Goal: Find specific page/section: Find specific page/section

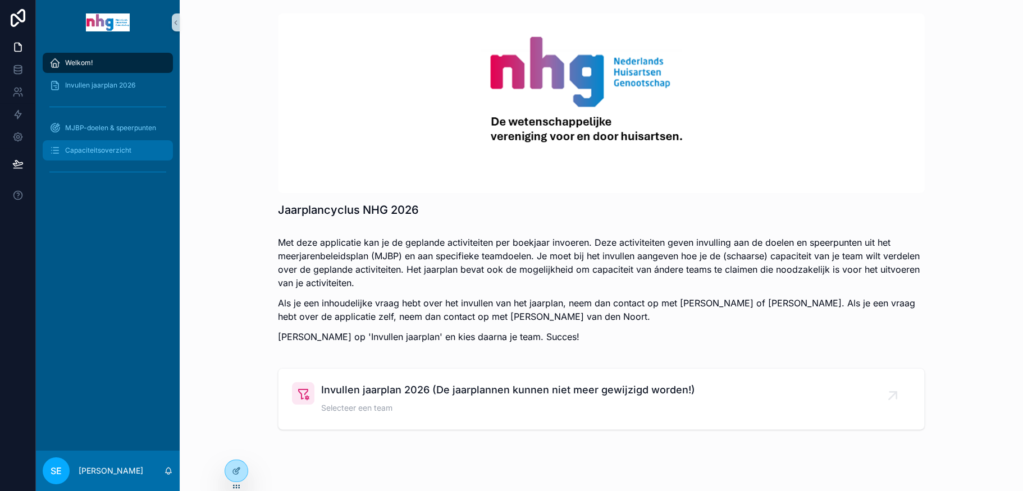
click at [117, 149] on span "Capaciteitsoverzicht" at bounding box center [98, 150] width 66 height 9
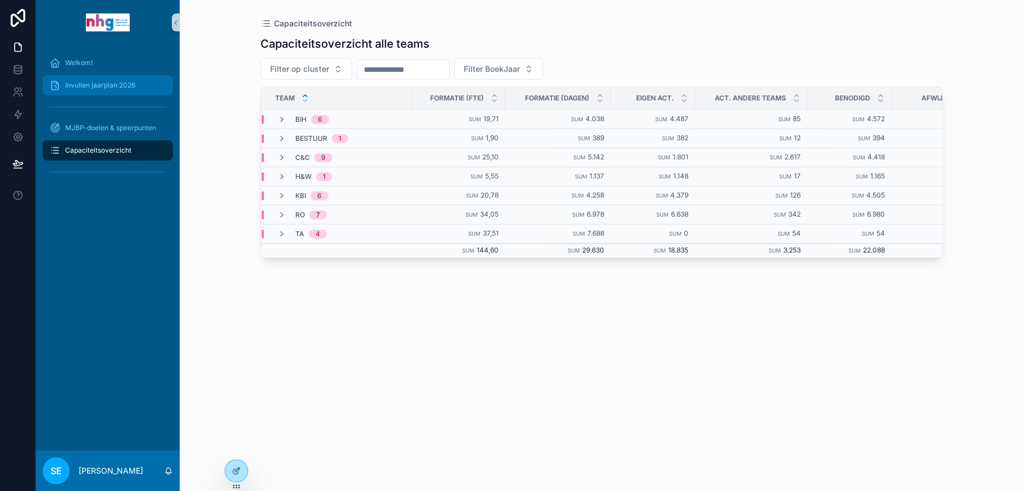
click at [125, 82] on span "Invullen jaarplan 2026" at bounding box center [100, 85] width 70 height 9
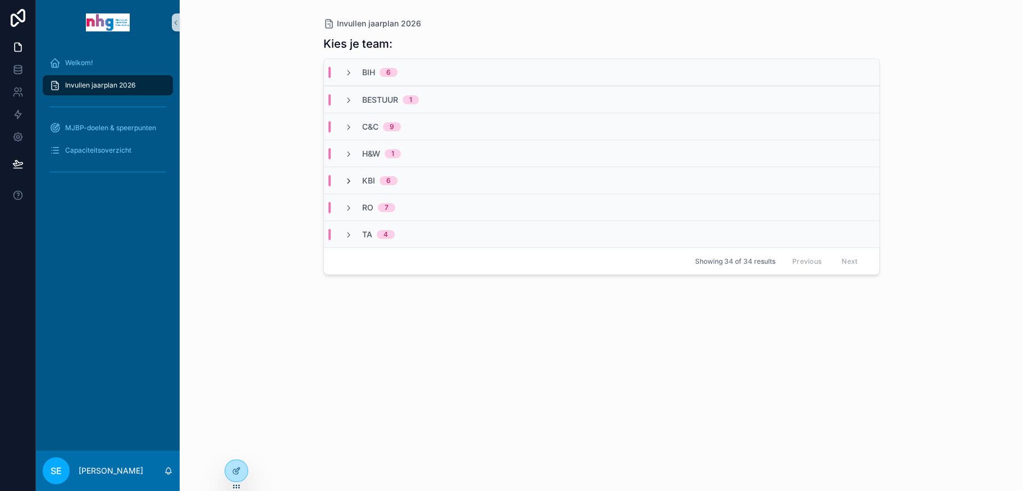
click at [348, 178] on icon "scrollable content" at bounding box center [348, 181] width 9 height 9
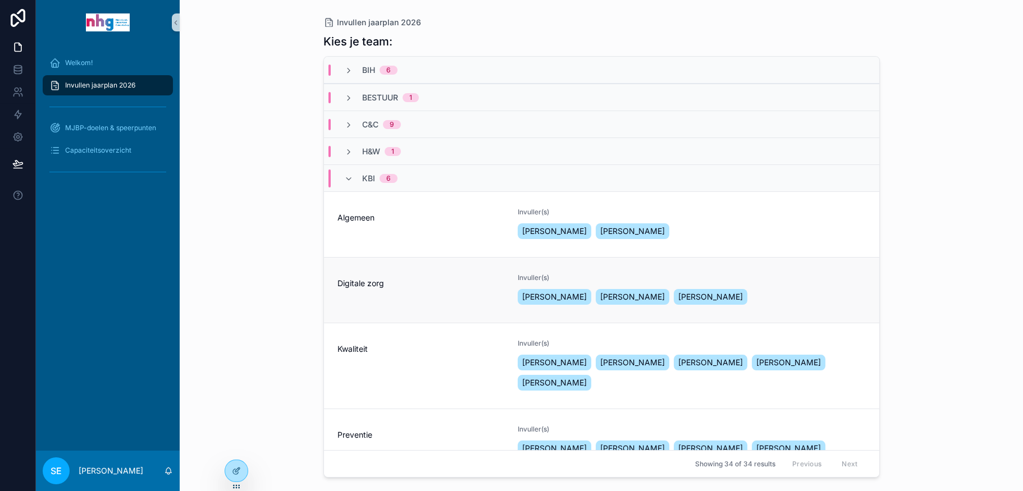
click at [356, 290] on div "Digitale zorg" at bounding box center [421, 291] width 167 height 34
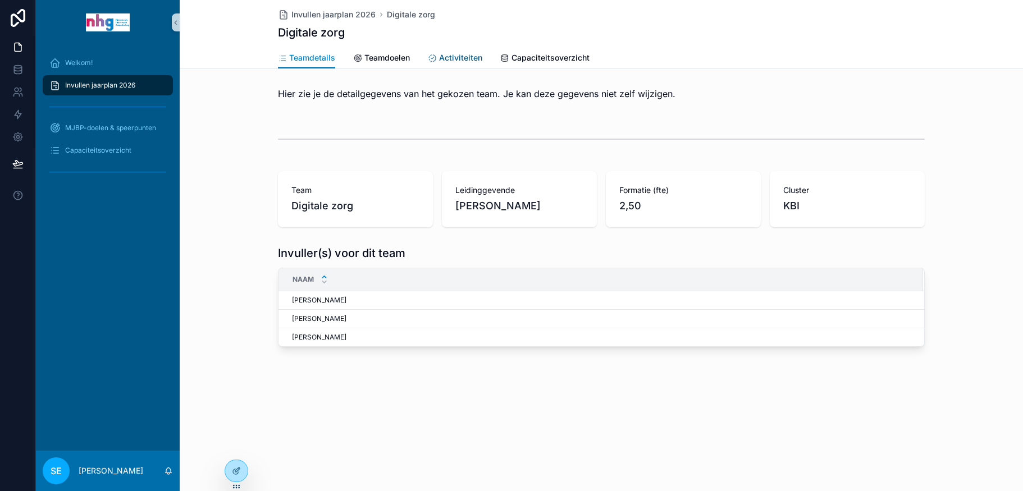
click at [469, 58] on span "Activiteiten" at bounding box center [460, 57] width 43 height 11
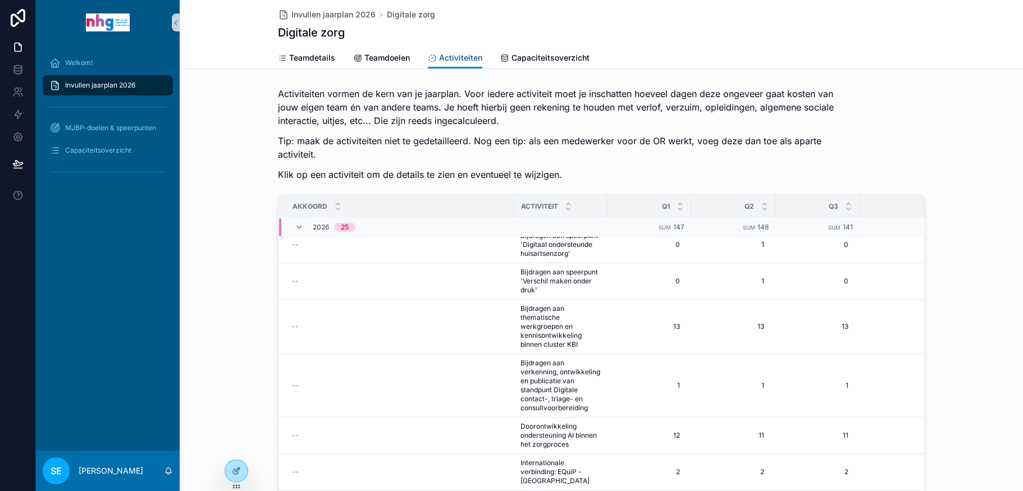
scroll to position [337, 0]
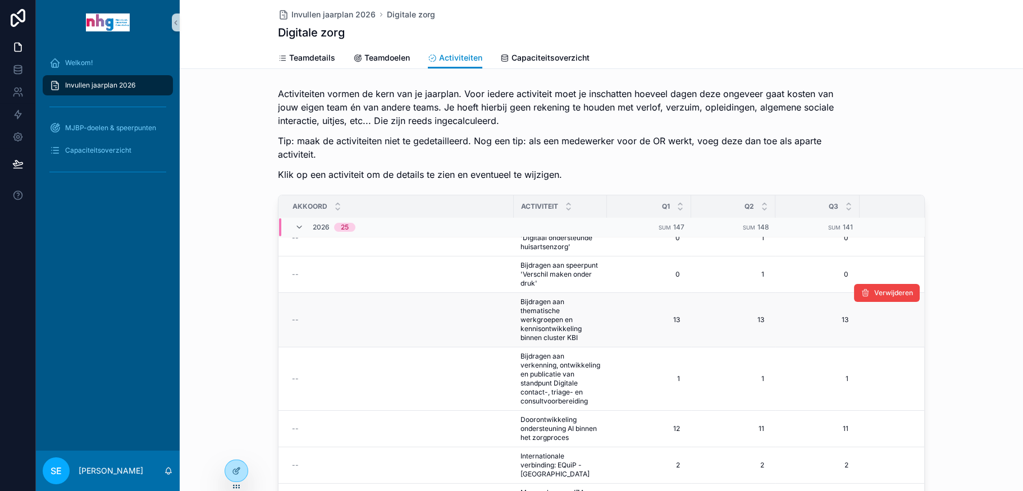
click at [429, 312] on td "--" at bounding box center [396, 320] width 235 height 54
click at [514, 316] on td "Bijdragen aan thematische werkgroepen en kennisontwikkeling binnen cluster KBI …" at bounding box center [560, 320] width 93 height 54
click at [527, 321] on span "Bijdragen aan thematische werkgroepen en kennisontwikkeling binnen cluster KBI" at bounding box center [561, 320] width 80 height 45
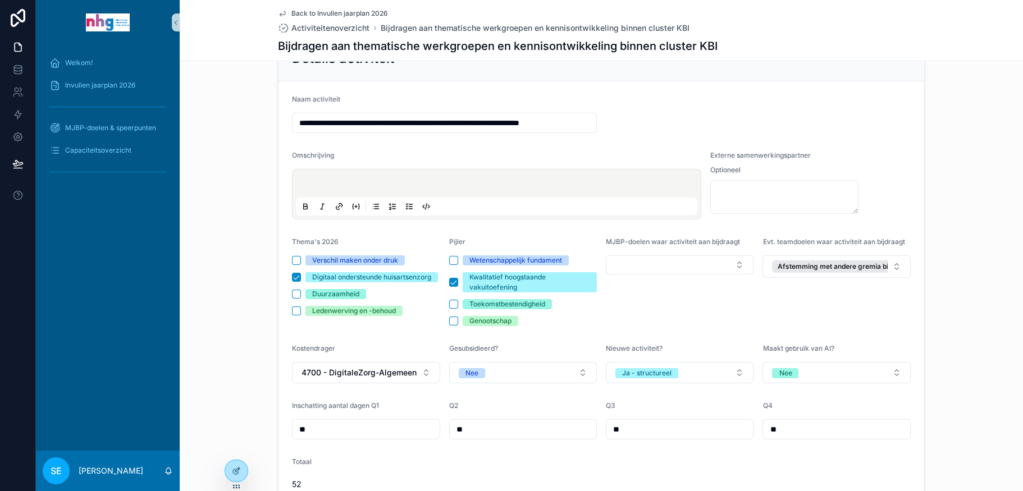
scroll to position [112, 0]
click at [98, 149] on span "Capaciteitsoverzicht" at bounding box center [98, 150] width 66 height 9
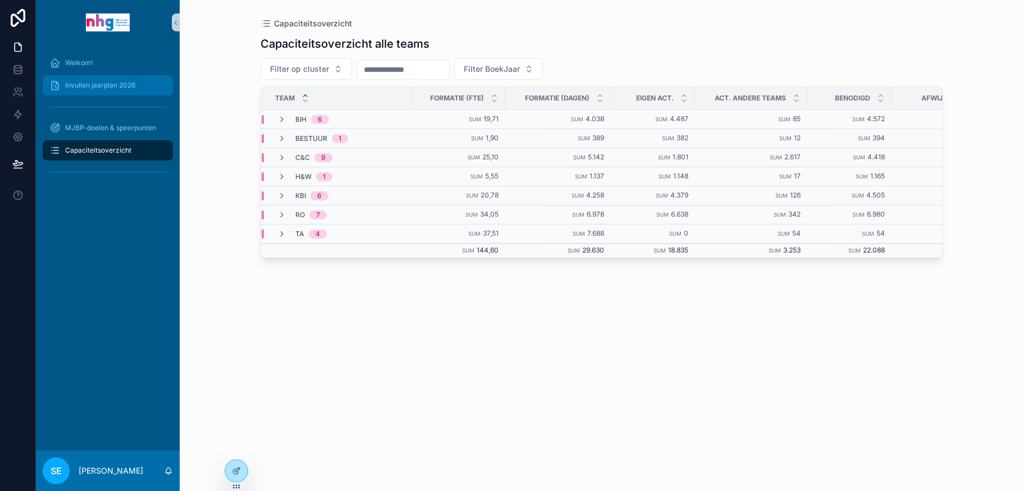
click at [127, 87] on span "Invullen jaarplan 2026" at bounding box center [100, 85] width 70 height 9
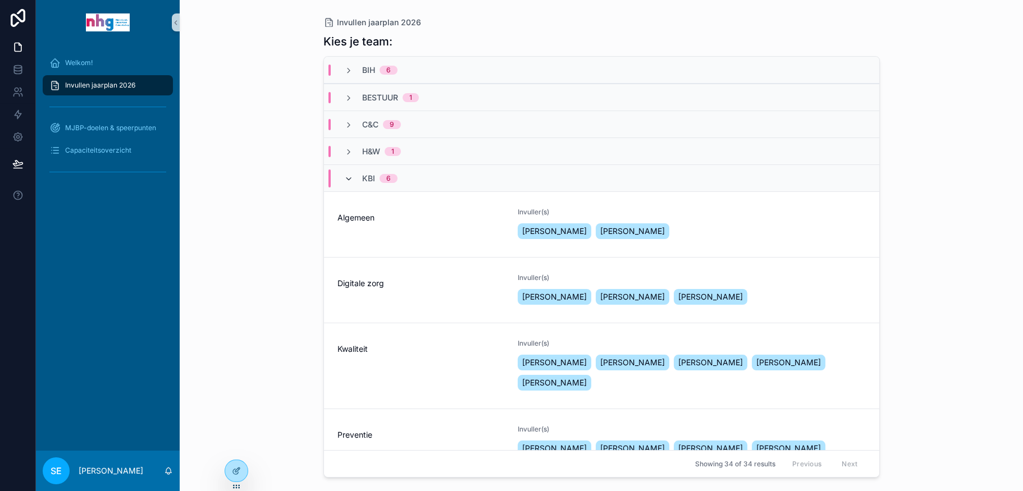
click at [345, 175] on icon "scrollable content" at bounding box center [348, 179] width 9 height 9
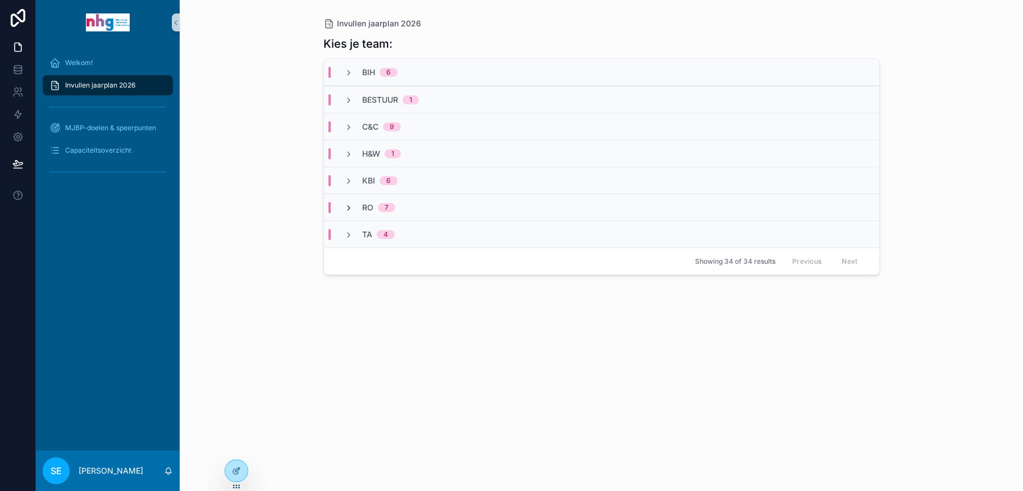
click at [350, 206] on icon "scrollable content" at bounding box center [348, 208] width 9 height 9
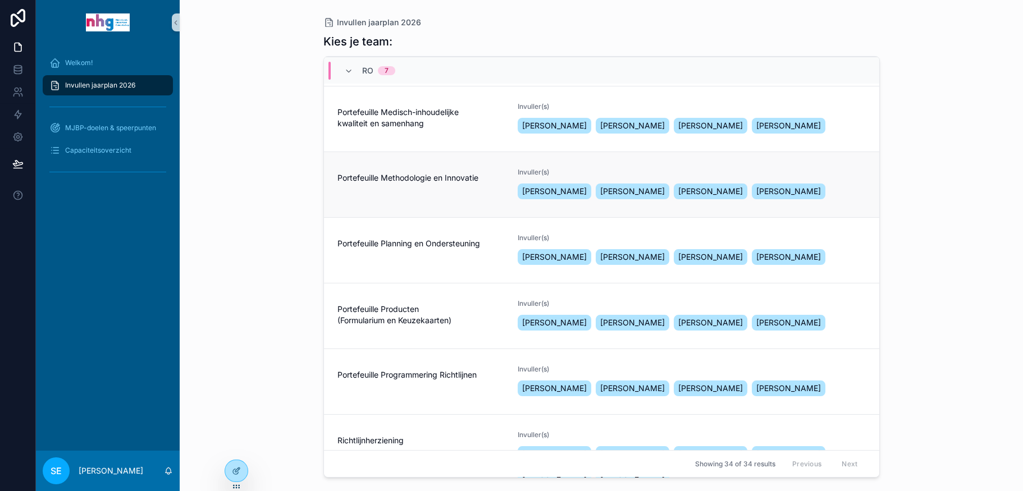
scroll to position [274, 0]
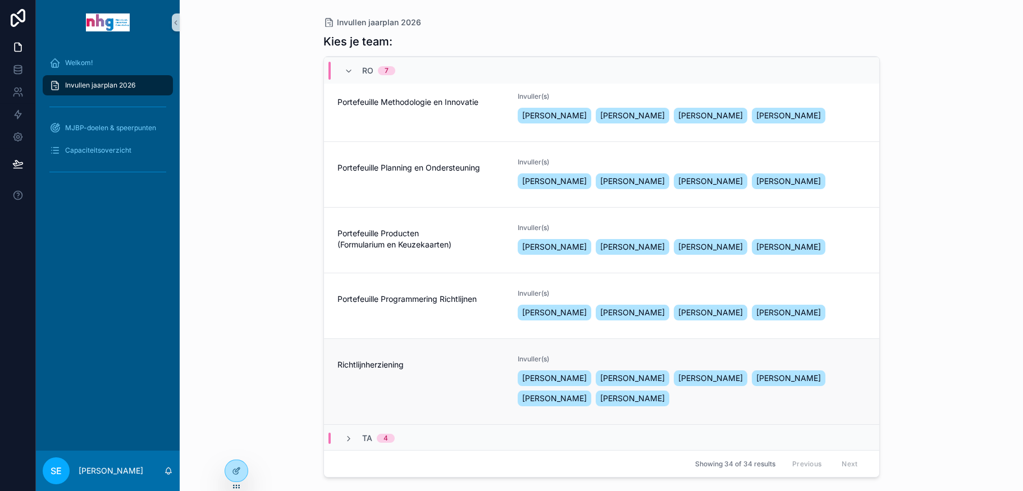
click at [412, 360] on span "Richtlijnherziening" at bounding box center [421, 364] width 167 height 11
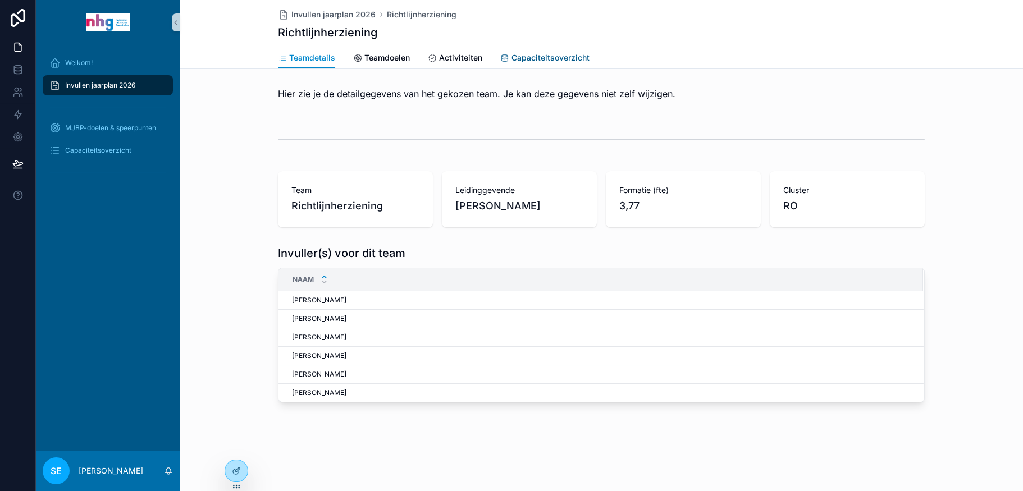
click at [548, 61] on span "Capaciteitsoverzicht" at bounding box center [551, 57] width 78 height 11
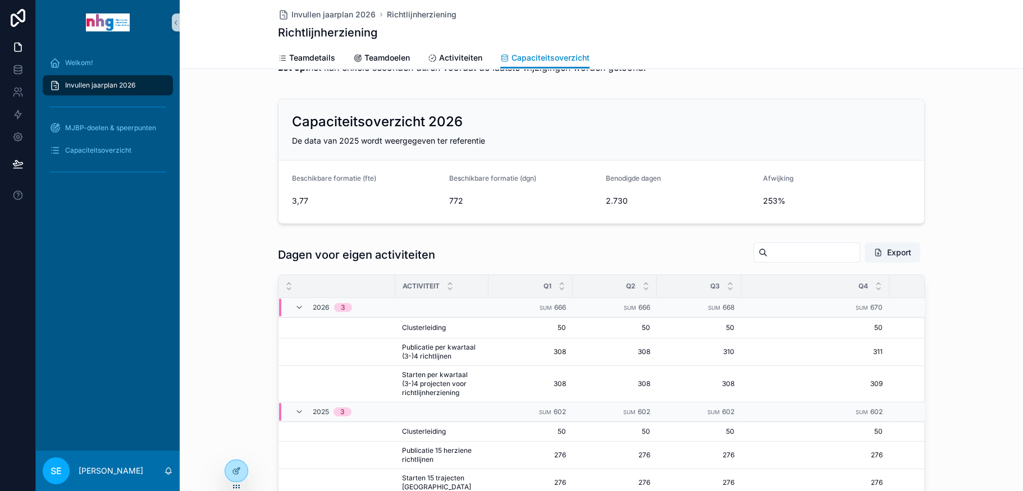
scroll to position [56, 0]
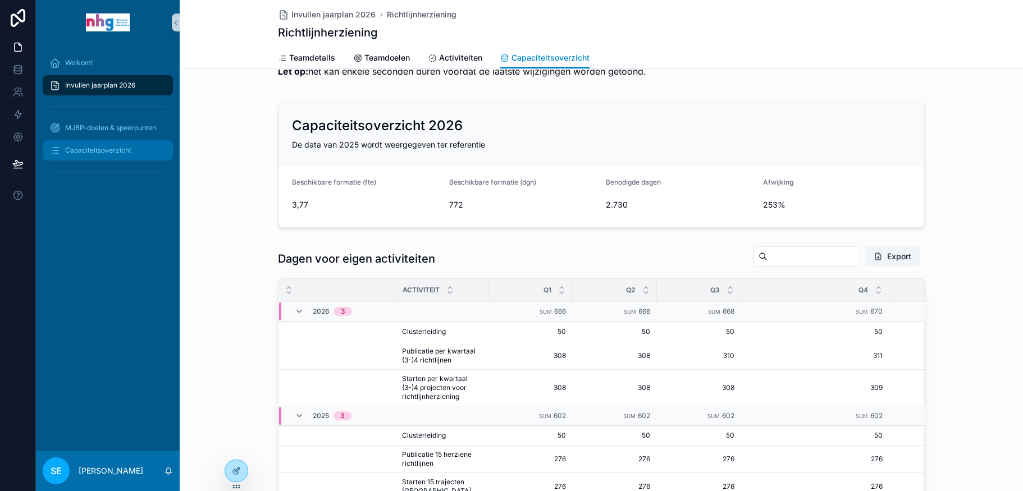
click at [99, 154] on span "Capaciteitsoverzicht" at bounding box center [98, 150] width 66 height 9
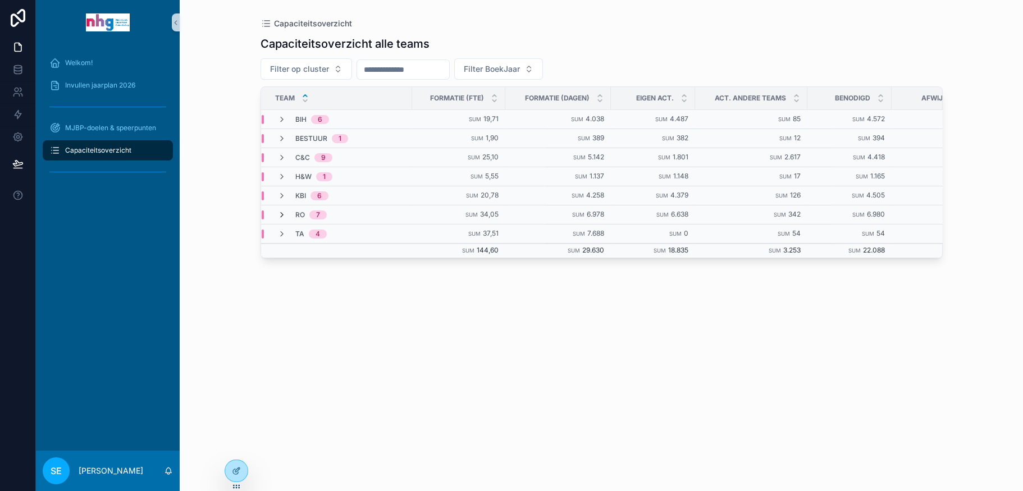
click at [280, 211] on icon "scrollable content" at bounding box center [281, 215] width 9 height 9
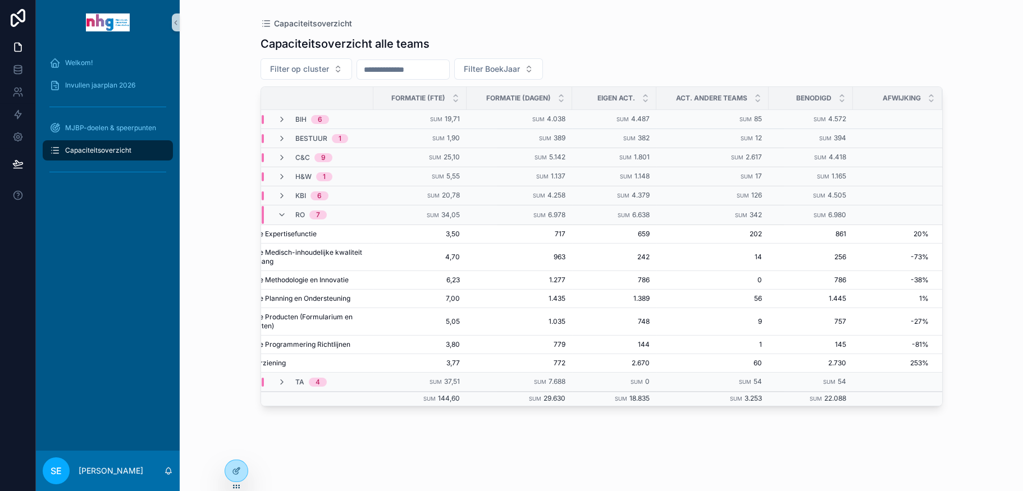
scroll to position [0, 48]
click at [286, 211] on icon "scrollable content" at bounding box center [281, 215] width 9 height 9
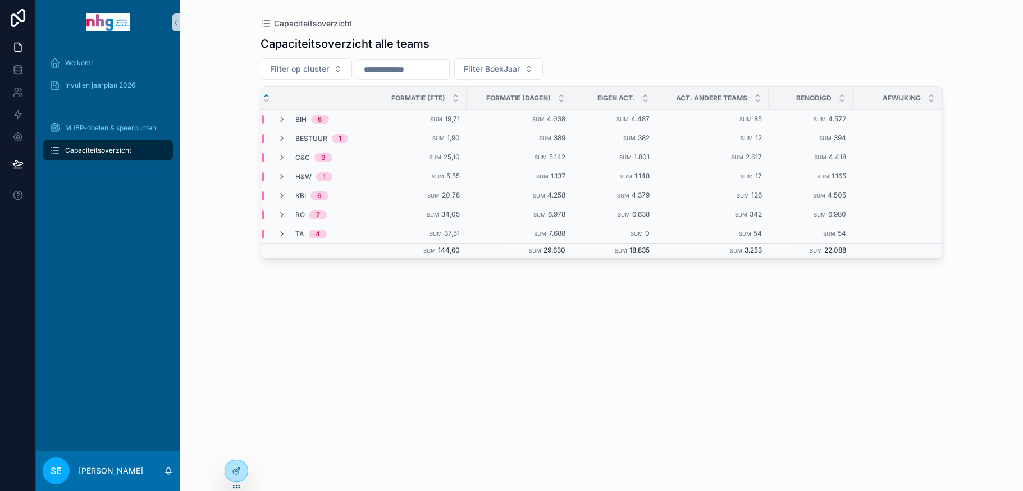
scroll to position [0, 38]
